Goal: Task Accomplishment & Management: Manage account settings

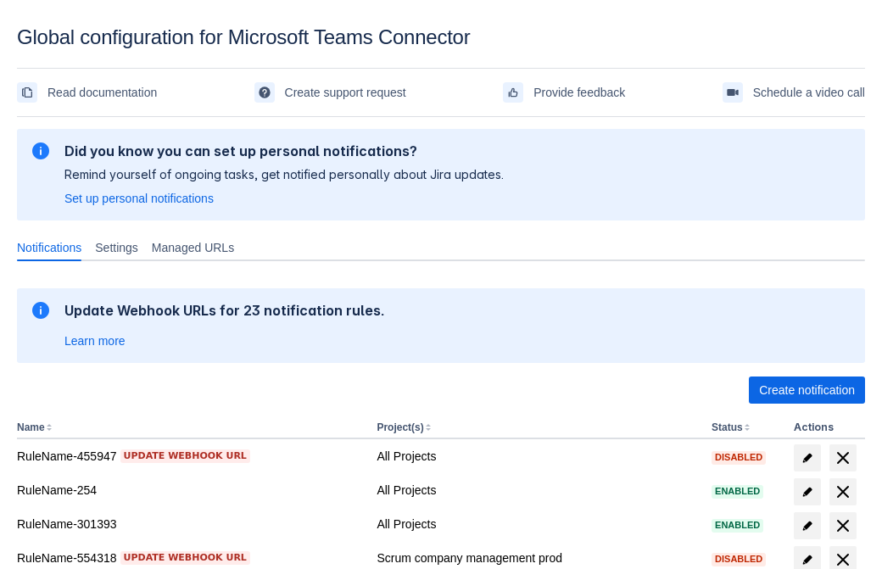
click at [806, 390] on span "Create notification" at bounding box center [807, 389] width 96 height 27
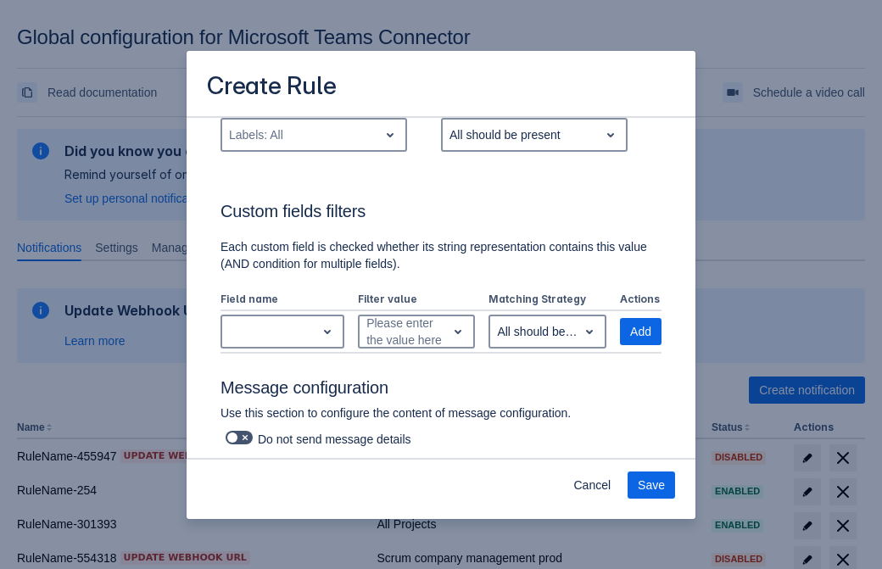
click at [313, 148] on div "Labels: All" at bounding box center [300, 134] width 156 height 27
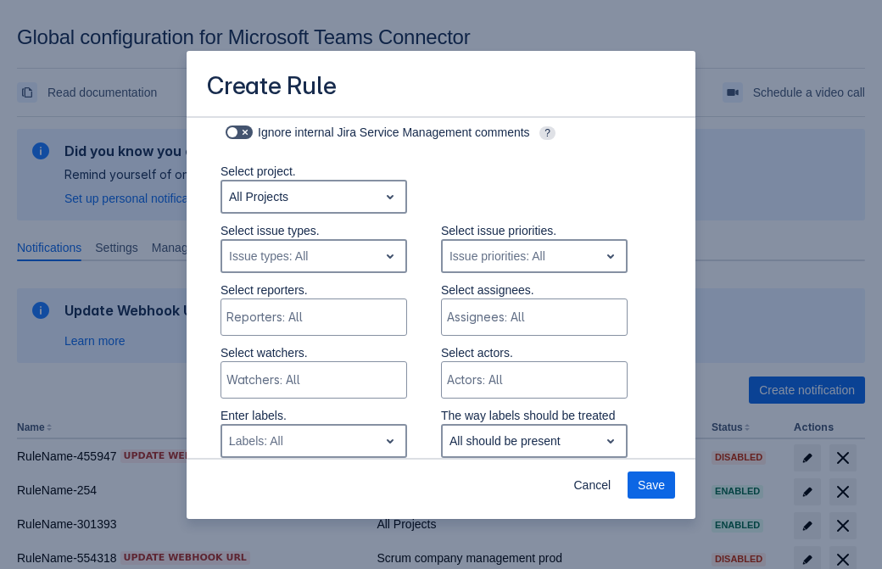
type input "246265_label"
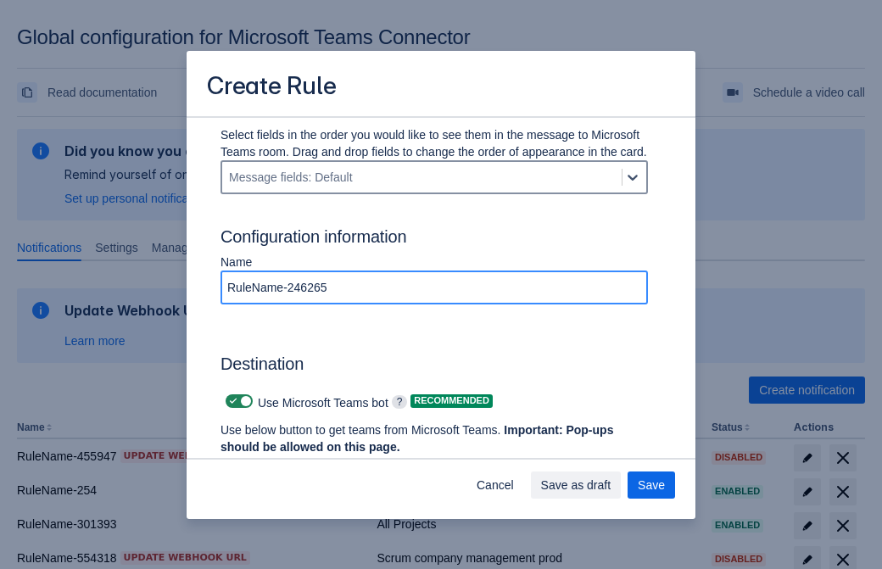
type input "RuleName-246265"
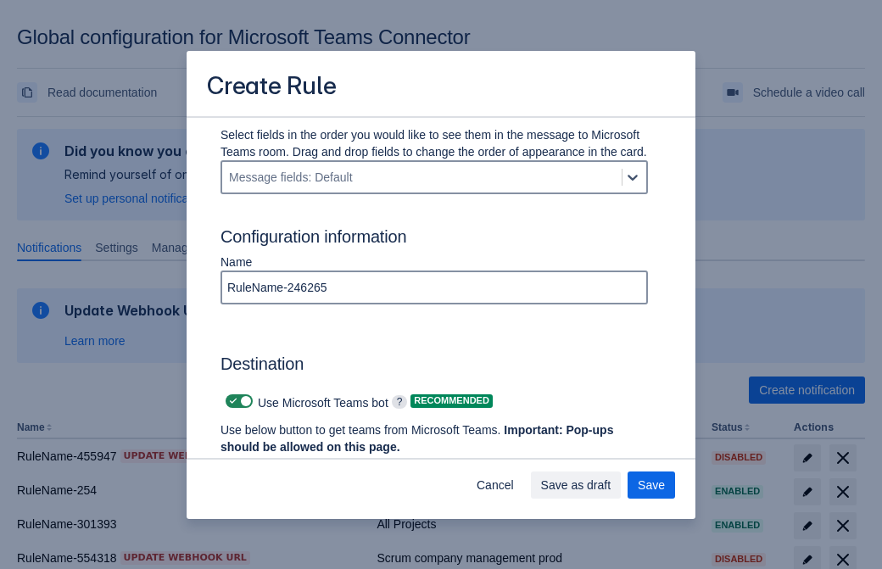
click at [231, 401] on span "Scrollable content" at bounding box center [233, 401] width 14 height 14
click at [231, 401] on input "Scrollable content" at bounding box center [231, 401] width 11 height 11
checkbox input "false"
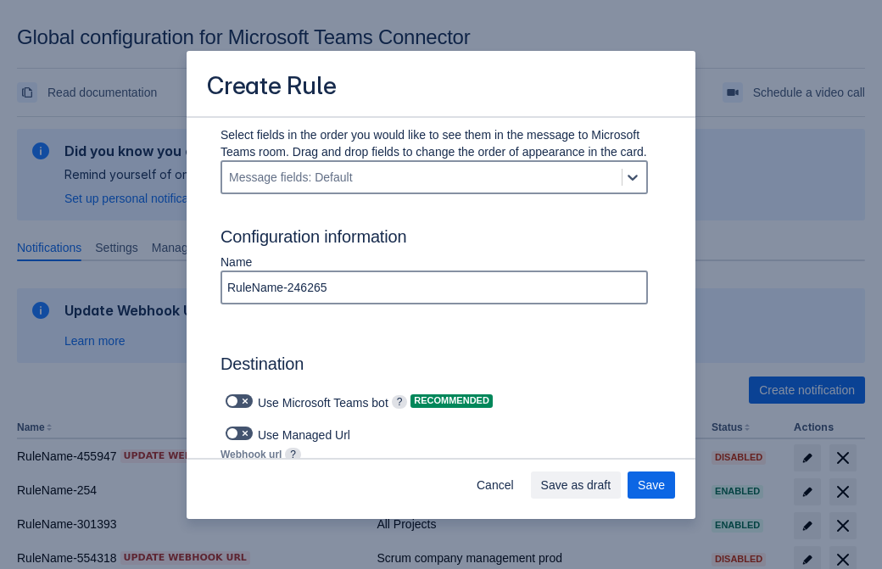
type input "https://prod-74.westus.logic.azure.com:443/workflows/f11e74d8c9ca438c8769757d73…"
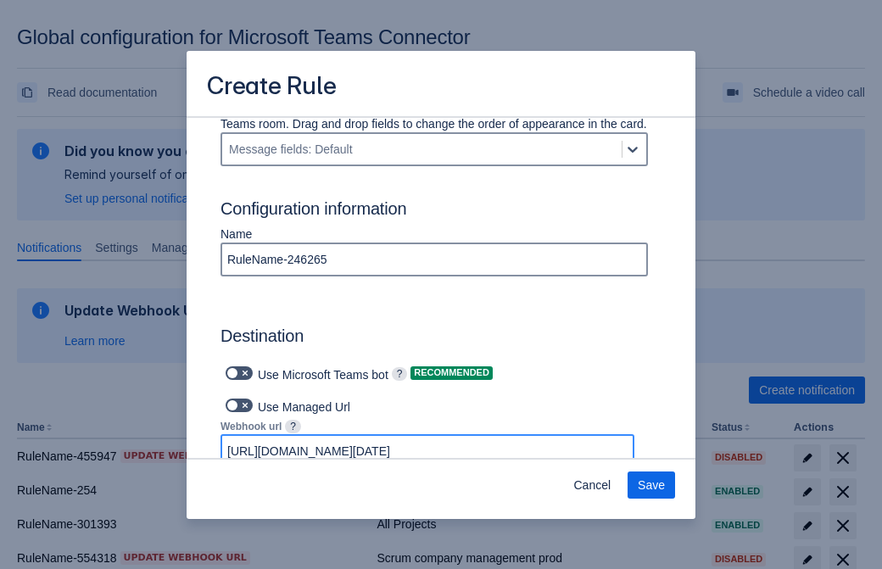
click at [651, 485] on span "Save" at bounding box center [651, 484] width 27 height 27
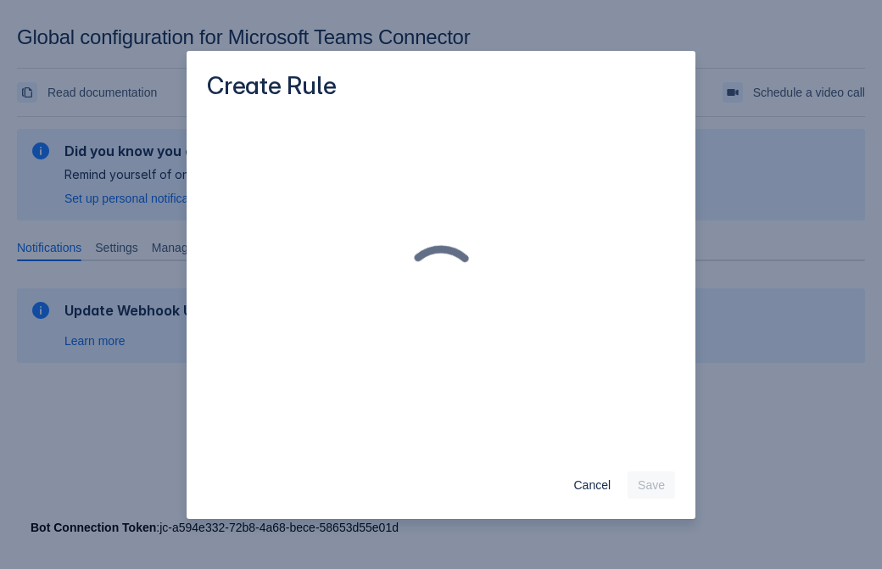
scroll to position [0, 0]
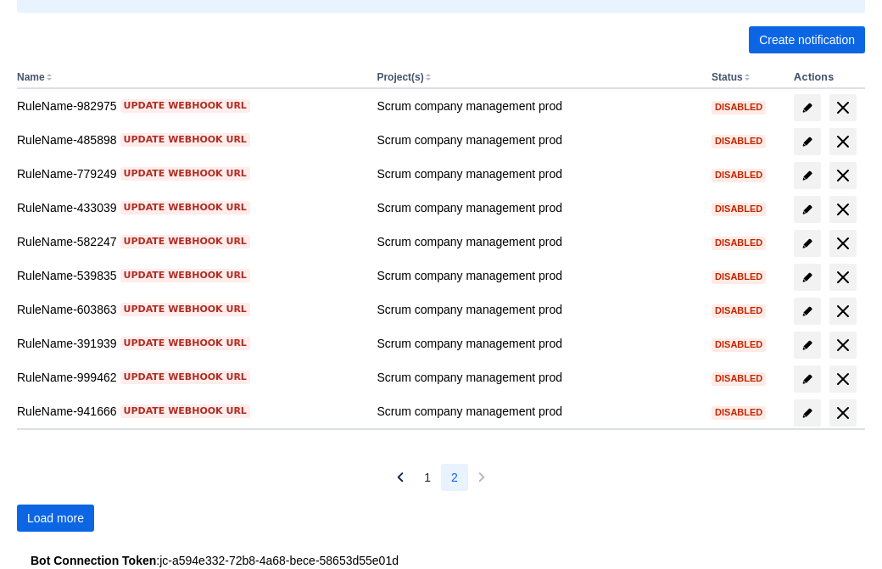
click at [55, 518] on span "Load more" at bounding box center [55, 517] width 57 height 27
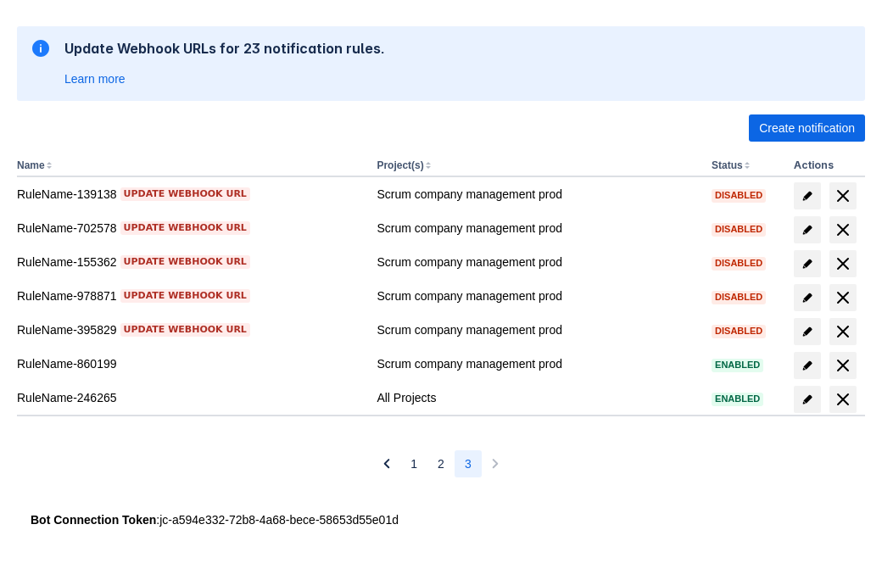
scroll to position [262, 0]
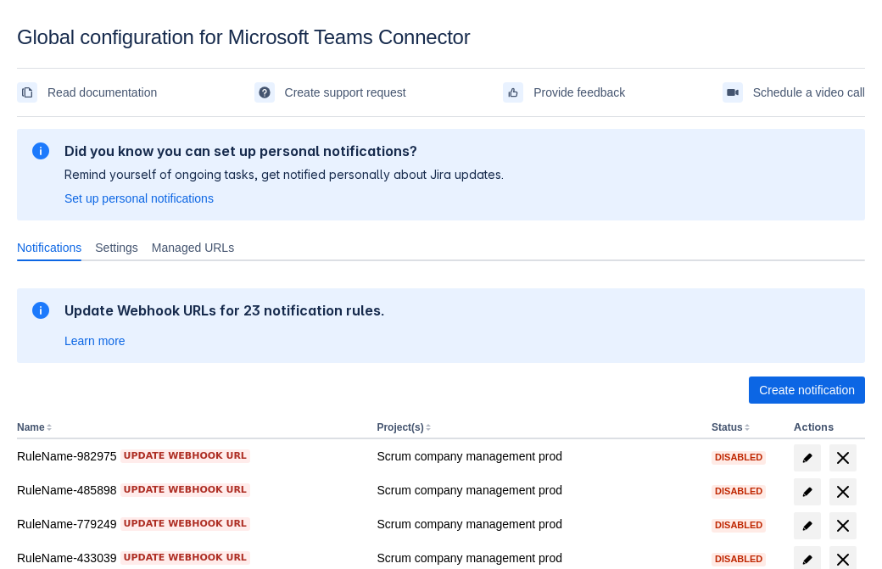
scroll to position [350, 0]
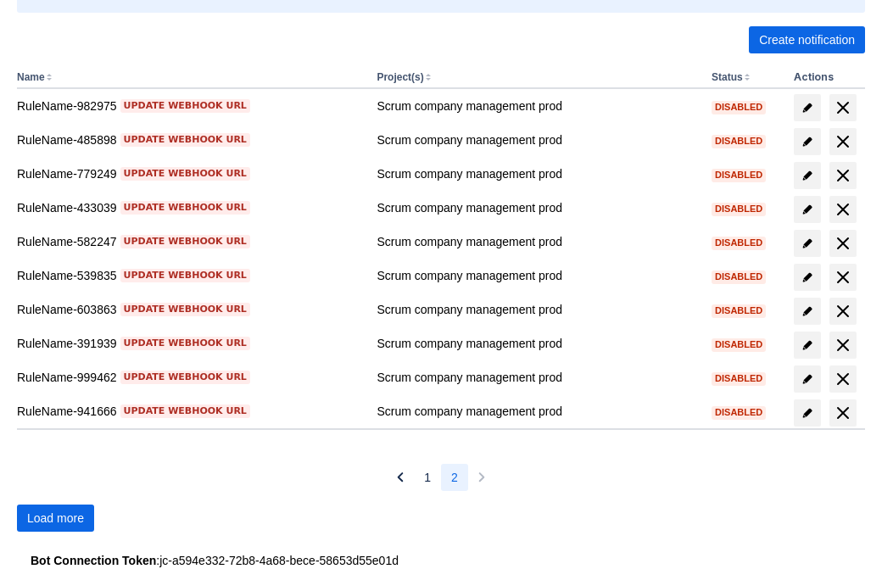
click at [55, 518] on span "Load more" at bounding box center [55, 517] width 57 height 27
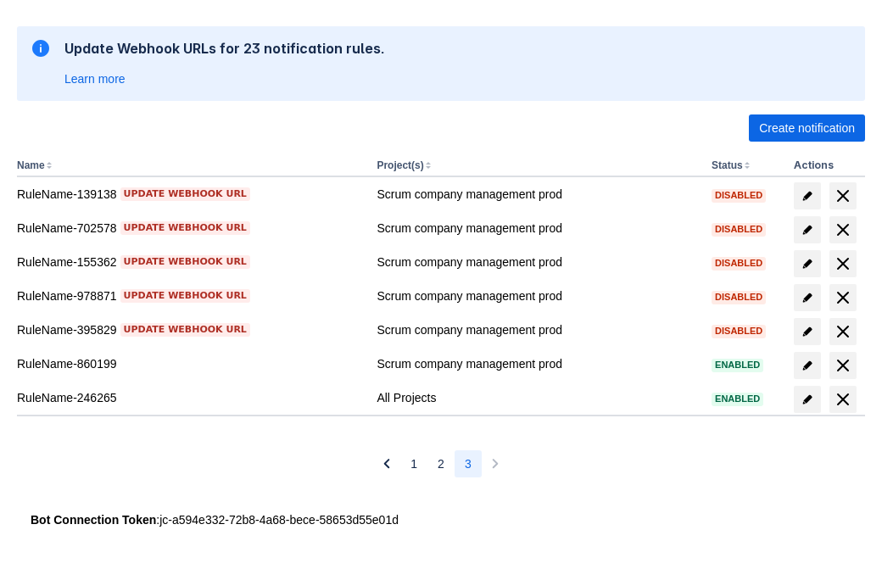
click at [842, 399] on span "delete" at bounding box center [842, 399] width 20 height 20
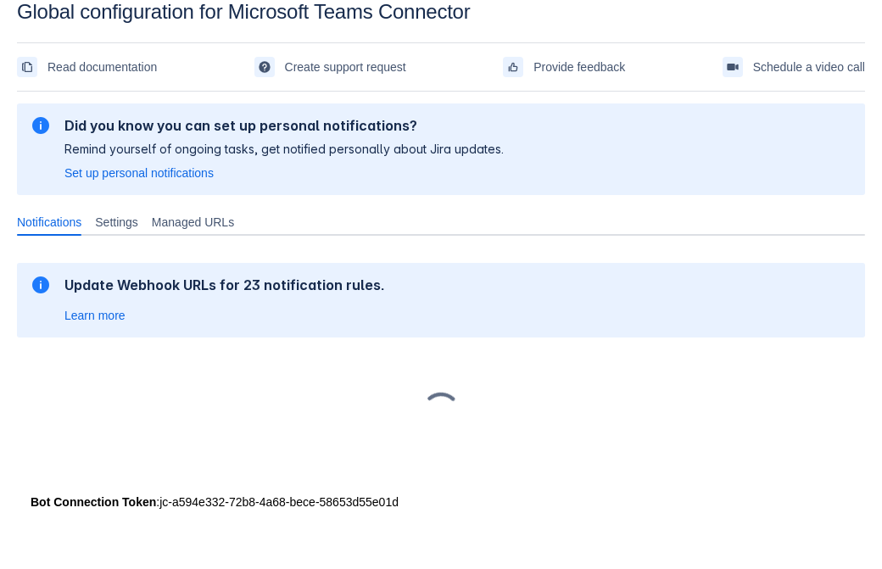
scroll to position [25, 0]
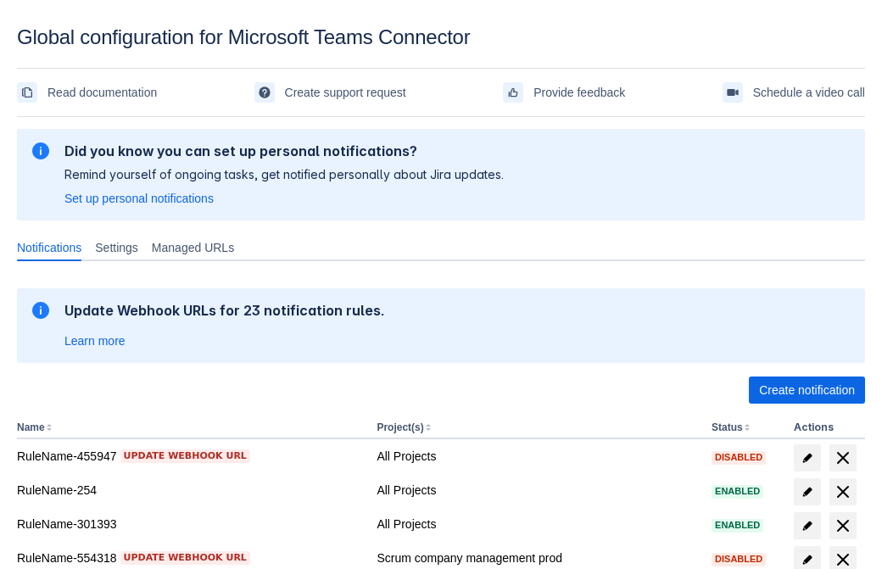
click at [806, 390] on span "Create notification" at bounding box center [807, 389] width 96 height 27
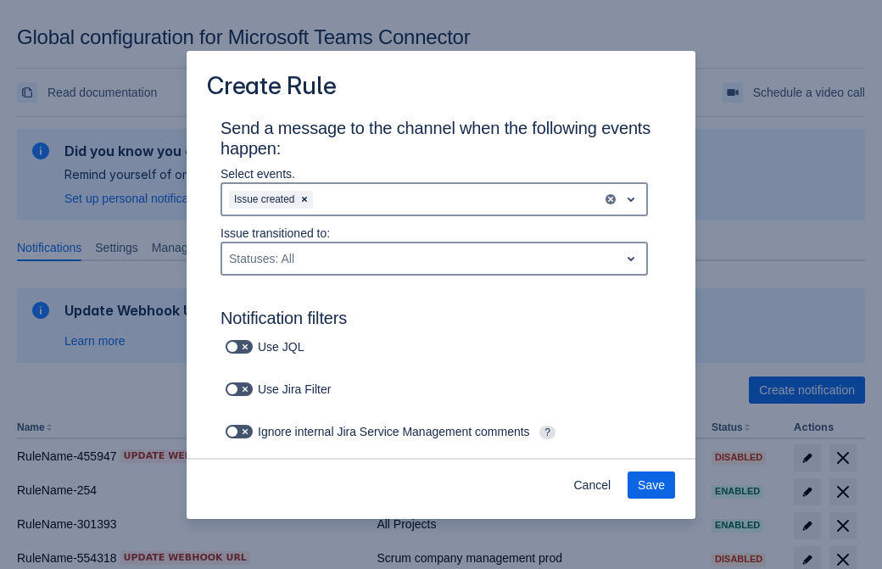
click at [434, 199] on div "Issue created" at bounding box center [412, 199] width 380 height 27
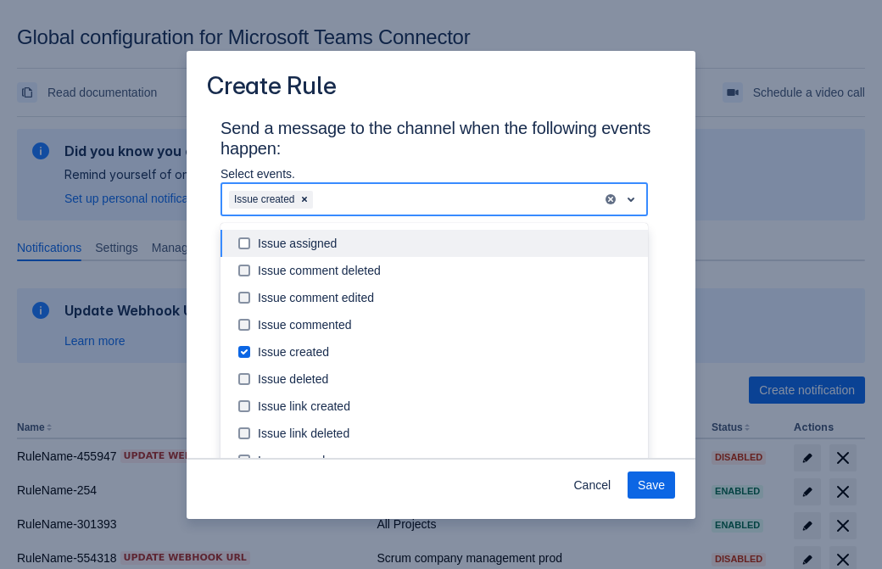
click at [448, 352] on div "Issue created" at bounding box center [448, 351] width 380 height 17
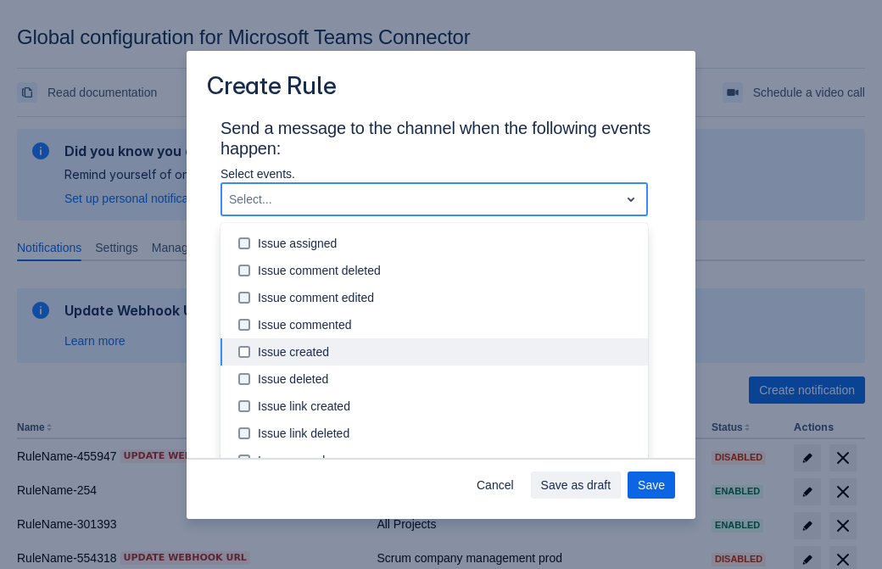
click at [448, 506] on div "Issue updated" at bounding box center [448, 514] width 380 height 17
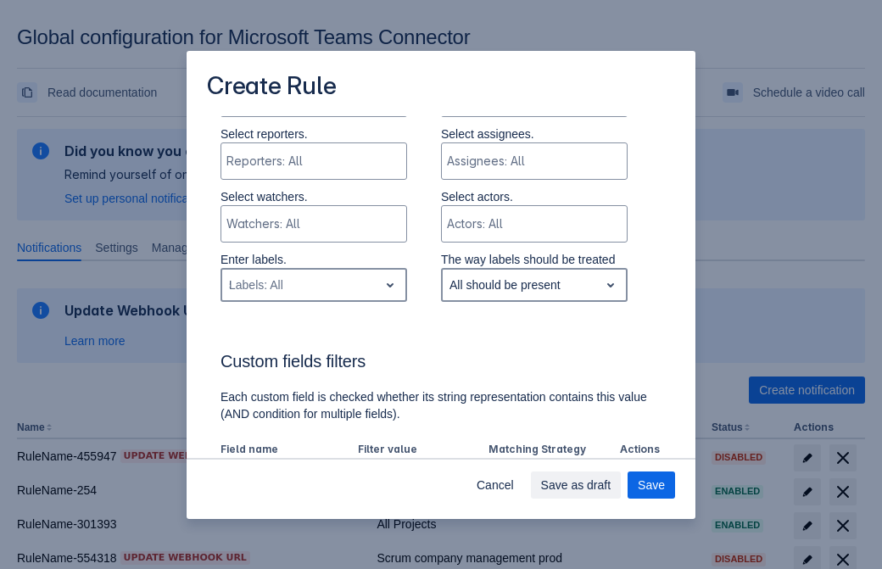
type input "503285_label"
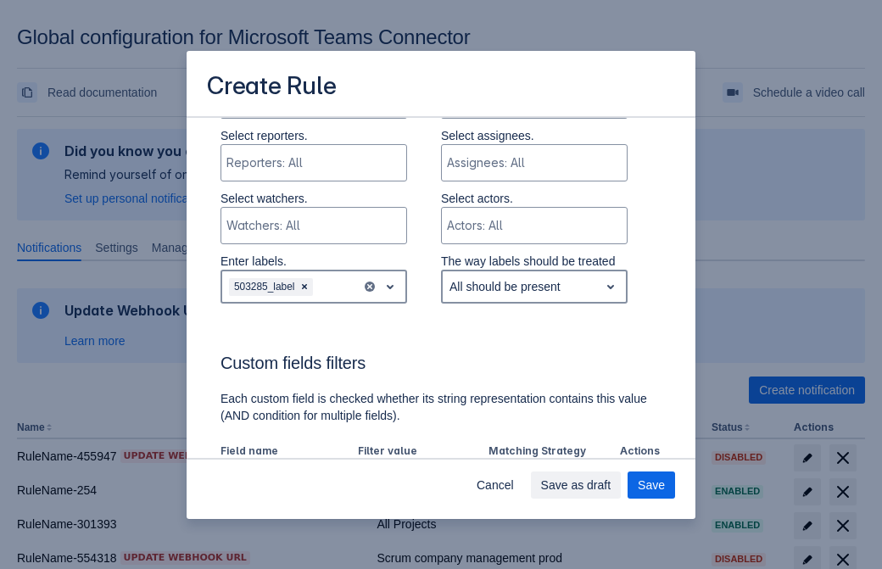
scroll to position [975, 0]
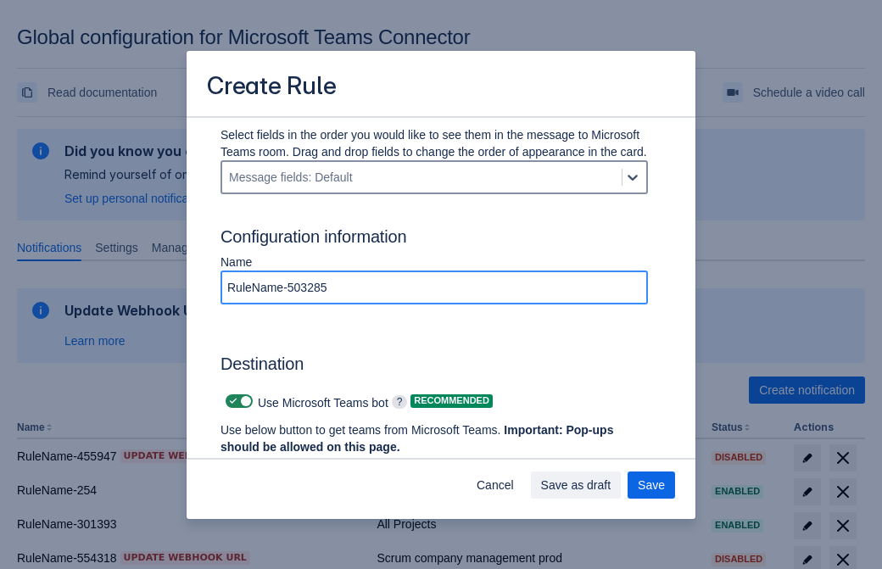
type input "RuleName-503285"
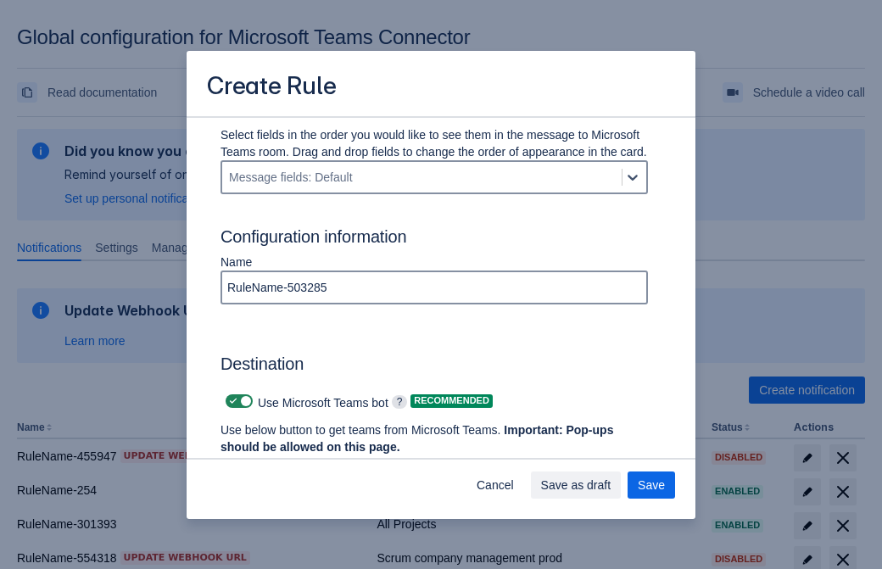
click at [231, 401] on span "Scrollable content" at bounding box center [233, 401] width 14 height 14
click at [231, 401] on input "Scrollable content" at bounding box center [231, 401] width 11 height 11
checkbox input "false"
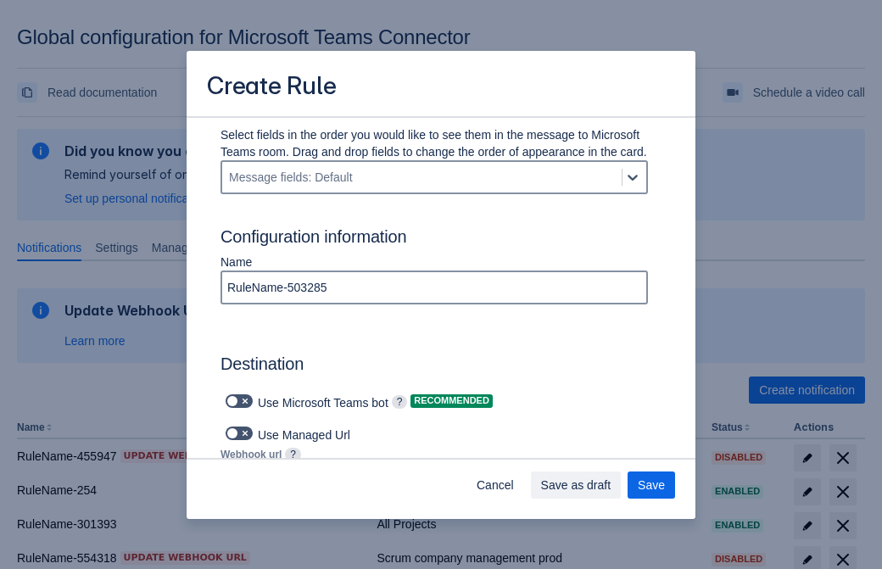
type input "https://prod-34.westus.logic.azure.com:443/workflows/b225ecea21af403f967199aab2…"
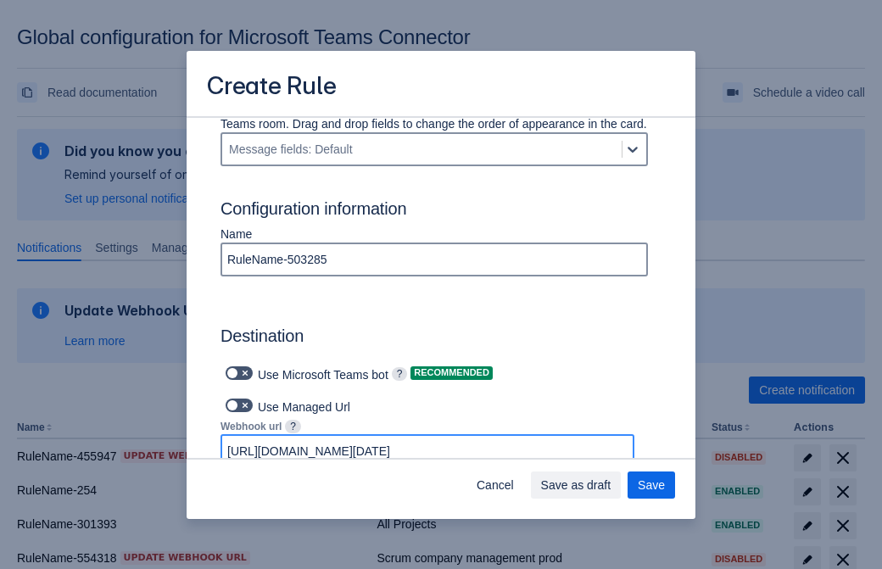
click at [611, 485] on span "Save as draft" at bounding box center [576, 484] width 70 height 27
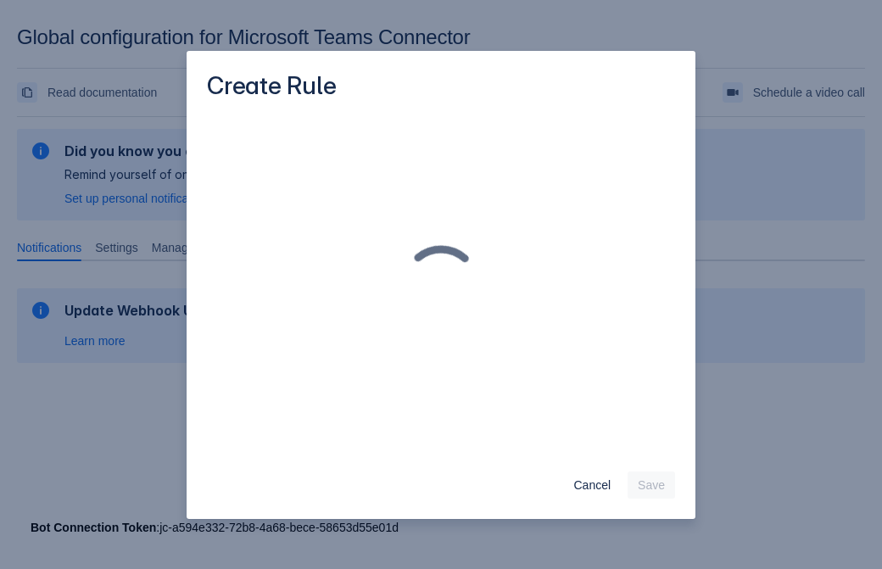
scroll to position [0, 0]
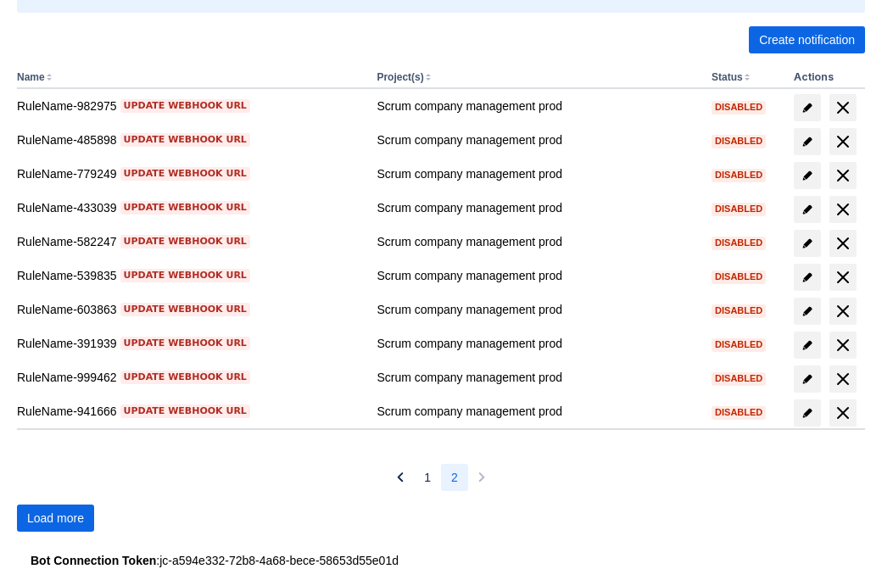
click at [55, 518] on span "Load more" at bounding box center [55, 517] width 57 height 27
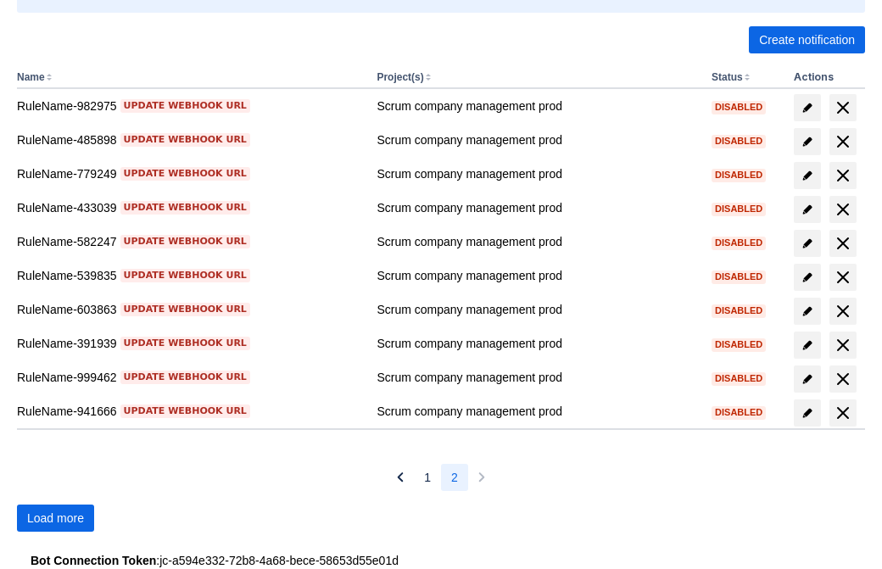
click at [55, 518] on span "Load more" at bounding box center [55, 517] width 57 height 27
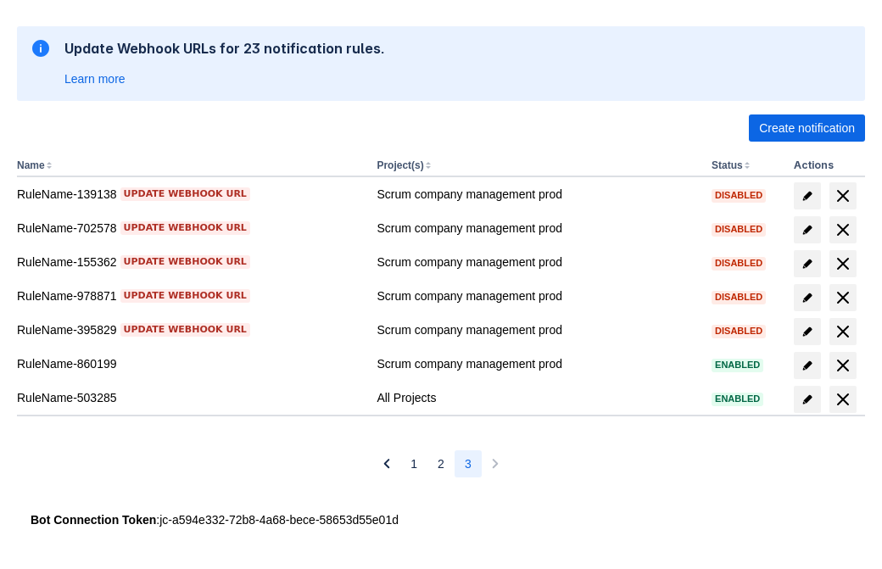
click at [842, 399] on span "delete" at bounding box center [842, 399] width 20 height 20
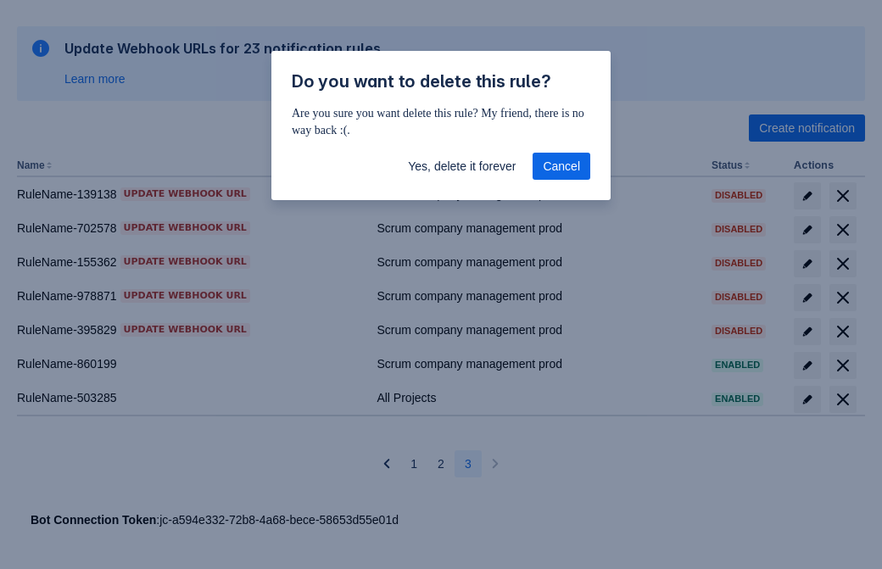
click at [461, 166] on span "Yes, delete it forever" at bounding box center [462, 166] width 108 height 27
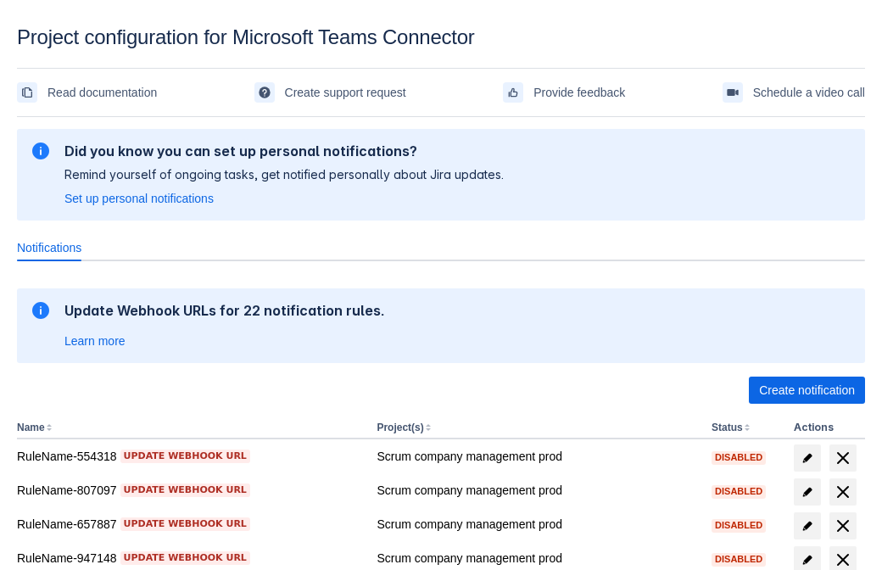
click at [806, 390] on span "Create notification" at bounding box center [807, 389] width 96 height 27
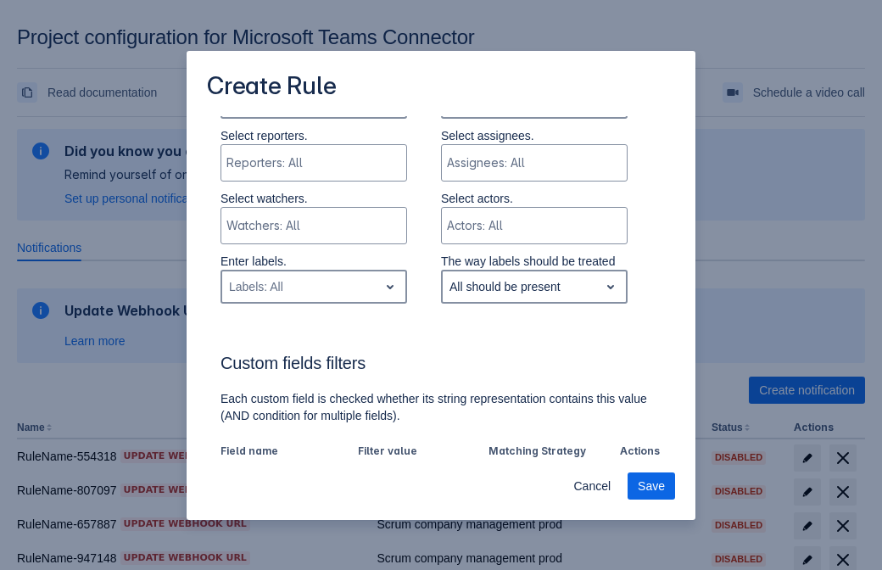
click at [313, 288] on div "Labels: All" at bounding box center [300, 286] width 156 height 27
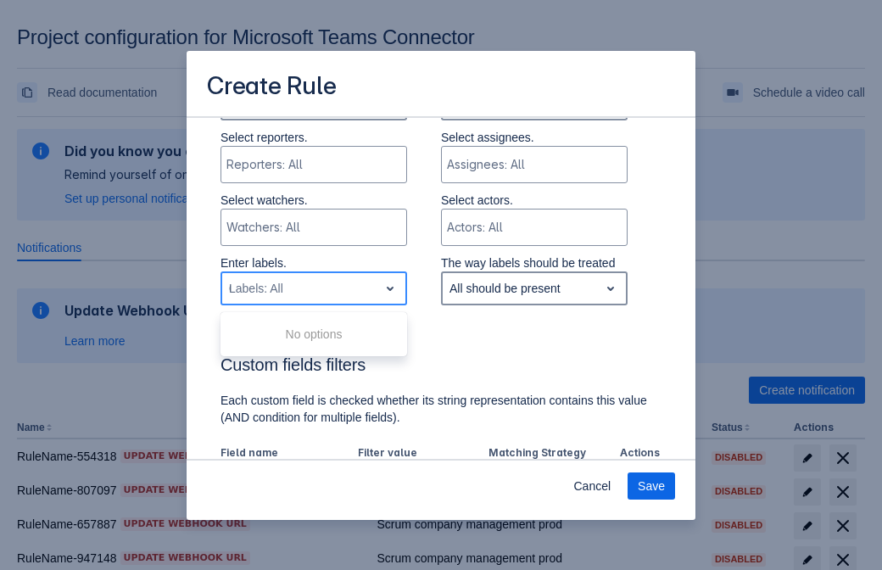
type input "630785_label"
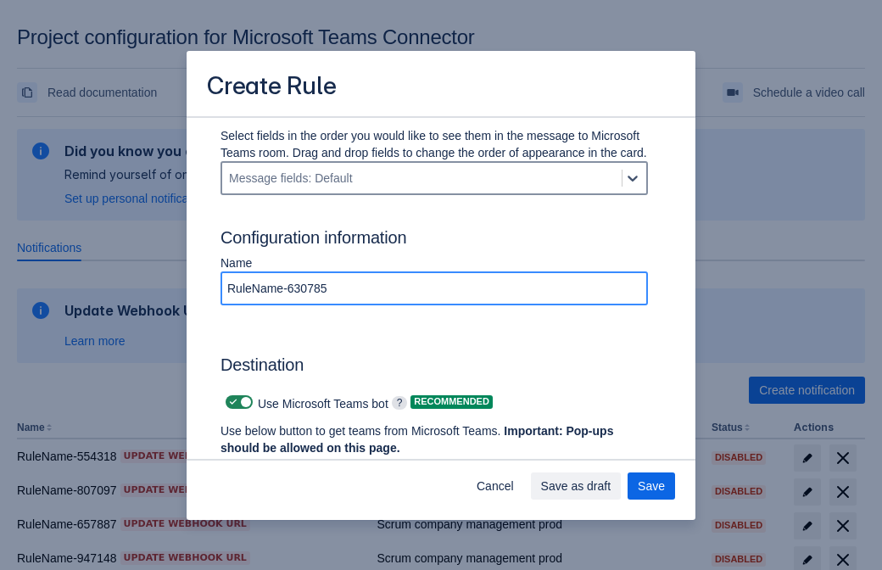
type input "RuleName-630785"
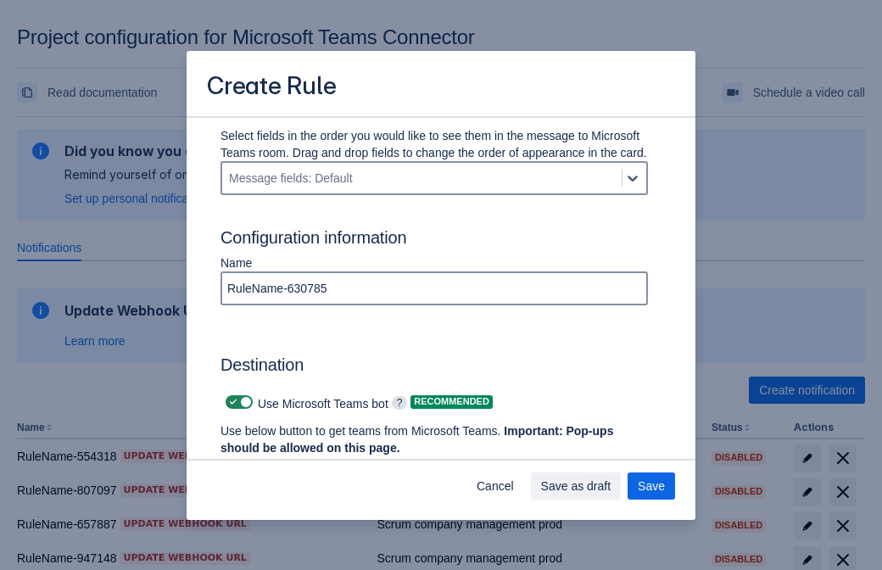
click at [231, 402] on span at bounding box center [233, 402] width 14 height 14
click at [231, 402] on input "checkbox" at bounding box center [231, 402] width 11 height 11
checkbox input "false"
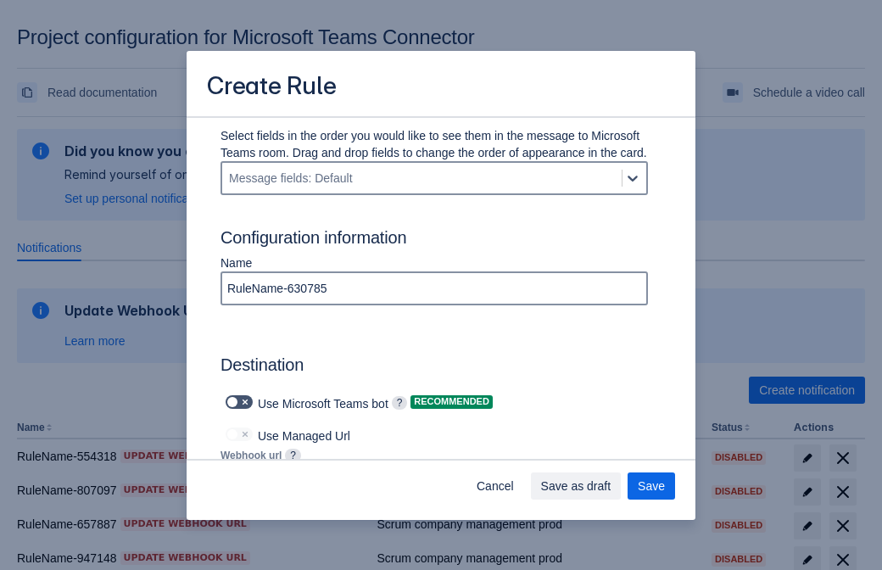
type input "https://prod-66.westus.logic.azure.com:443/workflows/8c648f5704ae4c43ad0e610244…"
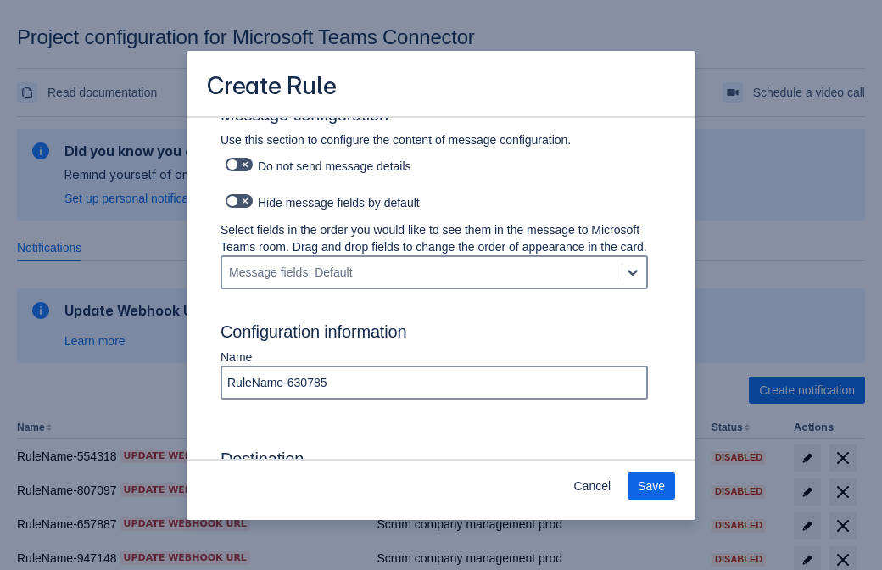
click at [651, 486] on span "Save" at bounding box center [651, 485] width 27 height 27
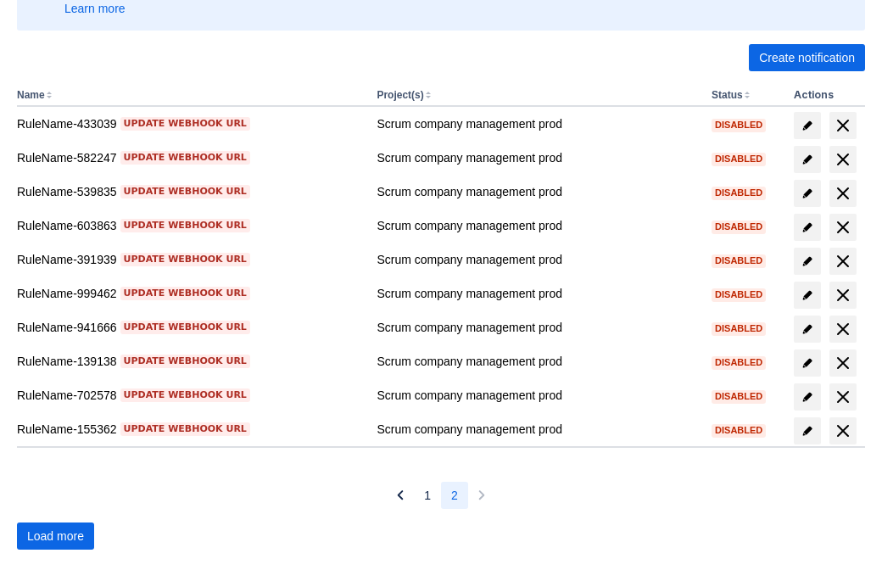
click at [55, 536] on span "Load more" at bounding box center [55, 535] width 57 height 27
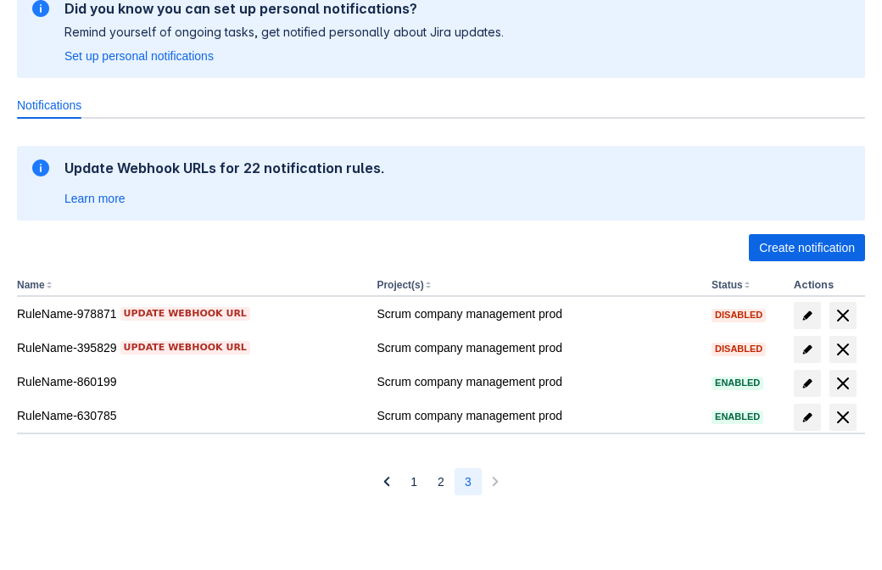
scroll to position [142, 0]
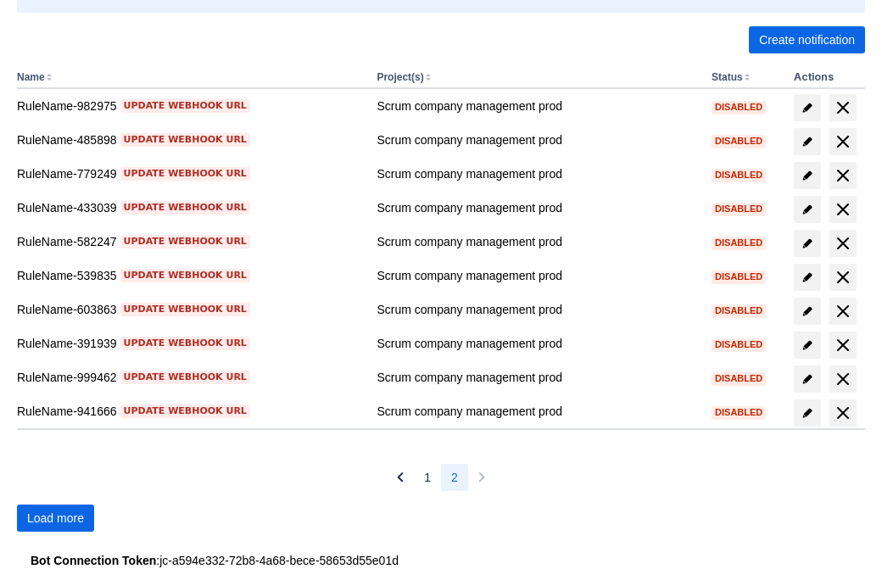
click at [55, 518] on span "Load more" at bounding box center [55, 517] width 57 height 27
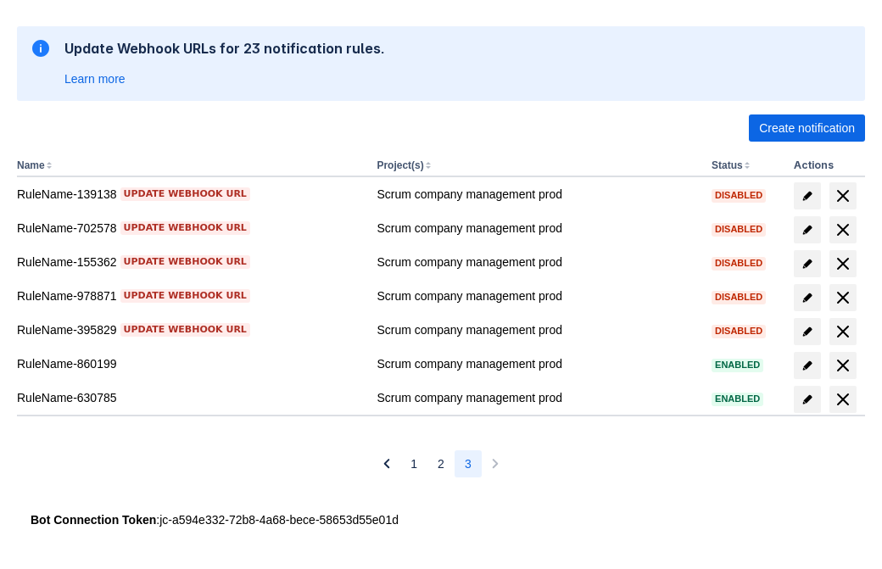
scroll to position [262, 0]
click at [842, 399] on span "delete" at bounding box center [842, 399] width 20 height 20
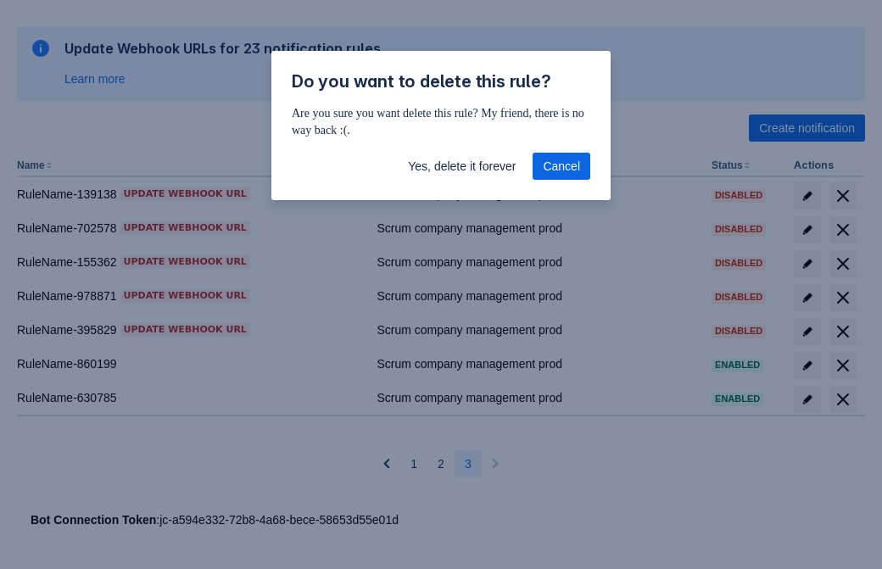
click at [461, 166] on span "Yes, delete it forever" at bounding box center [462, 166] width 108 height 27
